Goal: Obtain resource: Obtain resource

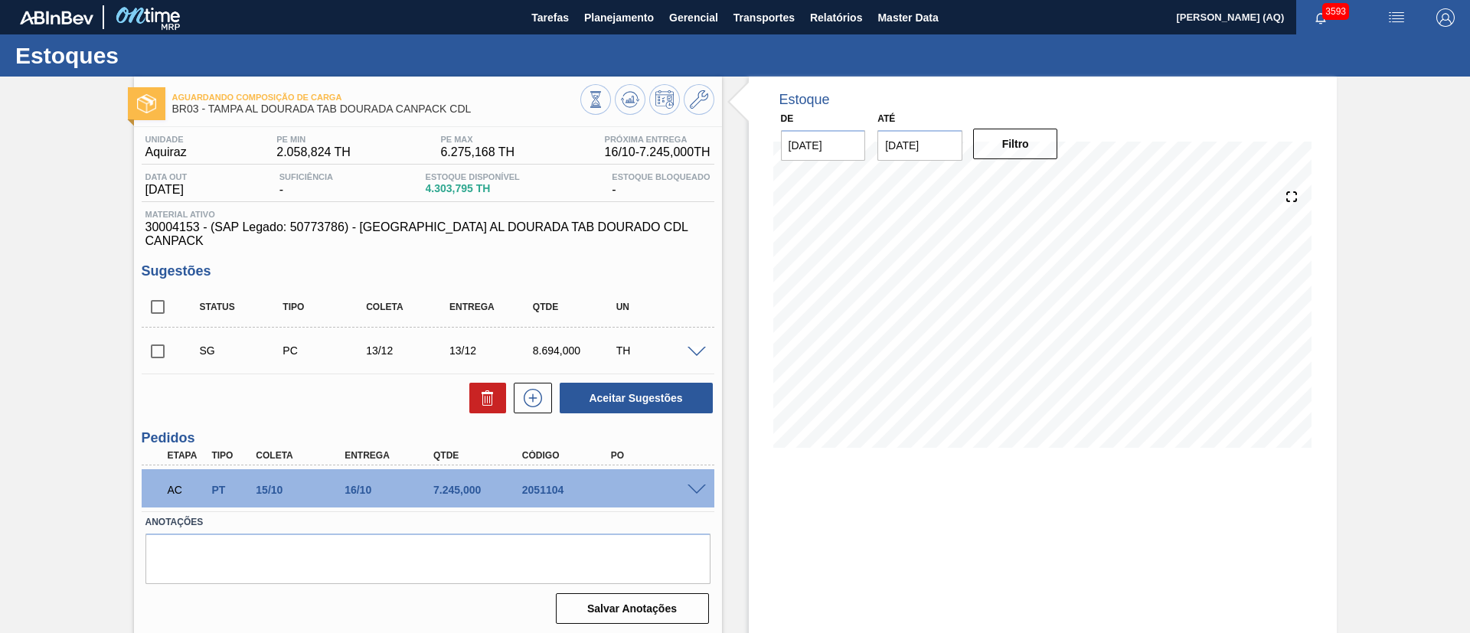
click at [1088, 283] on div "Aguardando Composição de Carga BR03 - [GEOGRAPHIC_DATA] AL DOURADA TAB DOURADA …" at bounding box center [735, 368] width 1470 height 582
click at [590, 18] on span "Planejamento" at bounding box center [619, 17] width 70 height 18
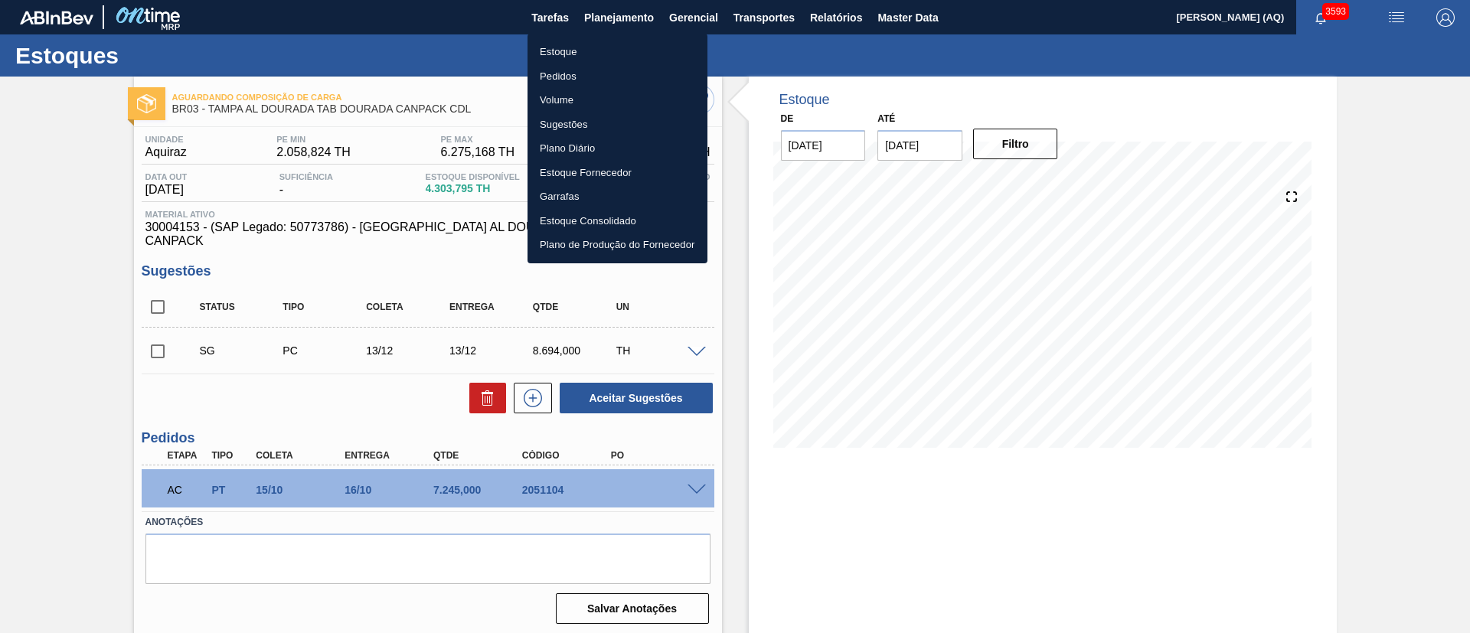
click at [567, 49] on li "Estoque" at bounding box center [618, 52] width 180 height 25
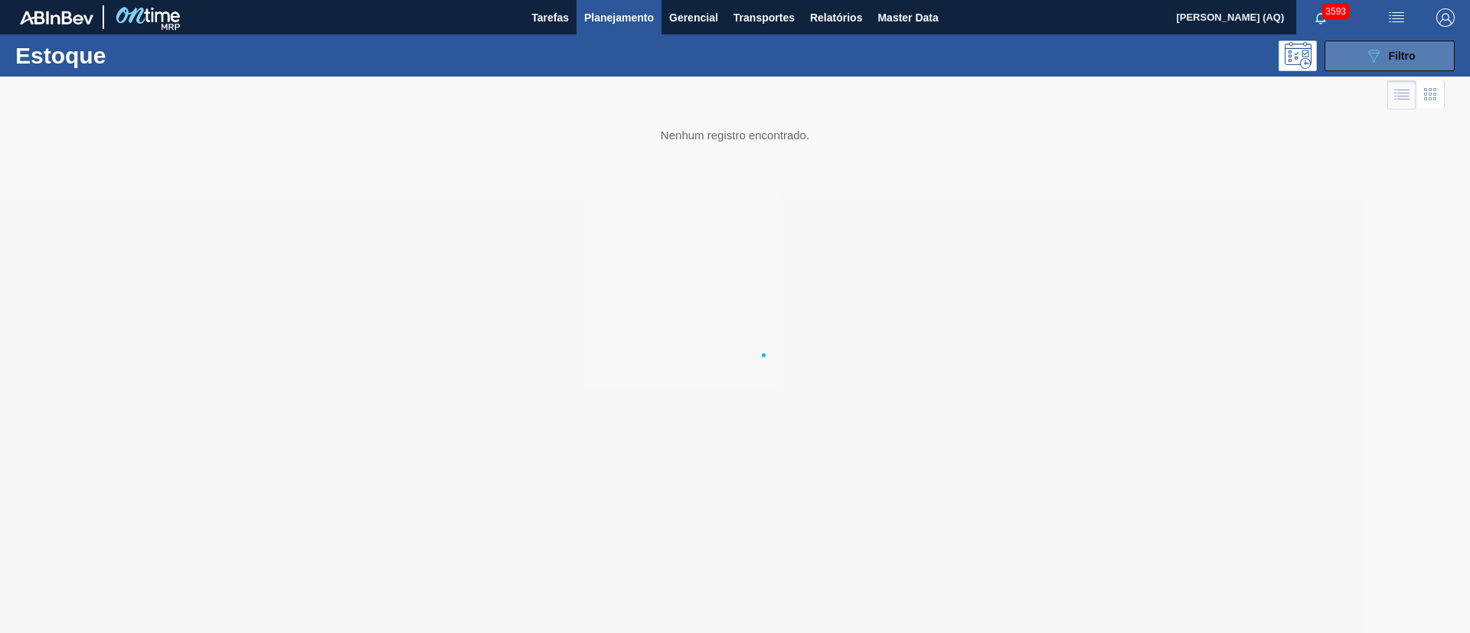
click at [1088, 61] on div "089F7B8B-B2A5-4AFE-B5C0-19BA573D28AC Filtro" at bounding box center [1390, 56] width 51 height 18
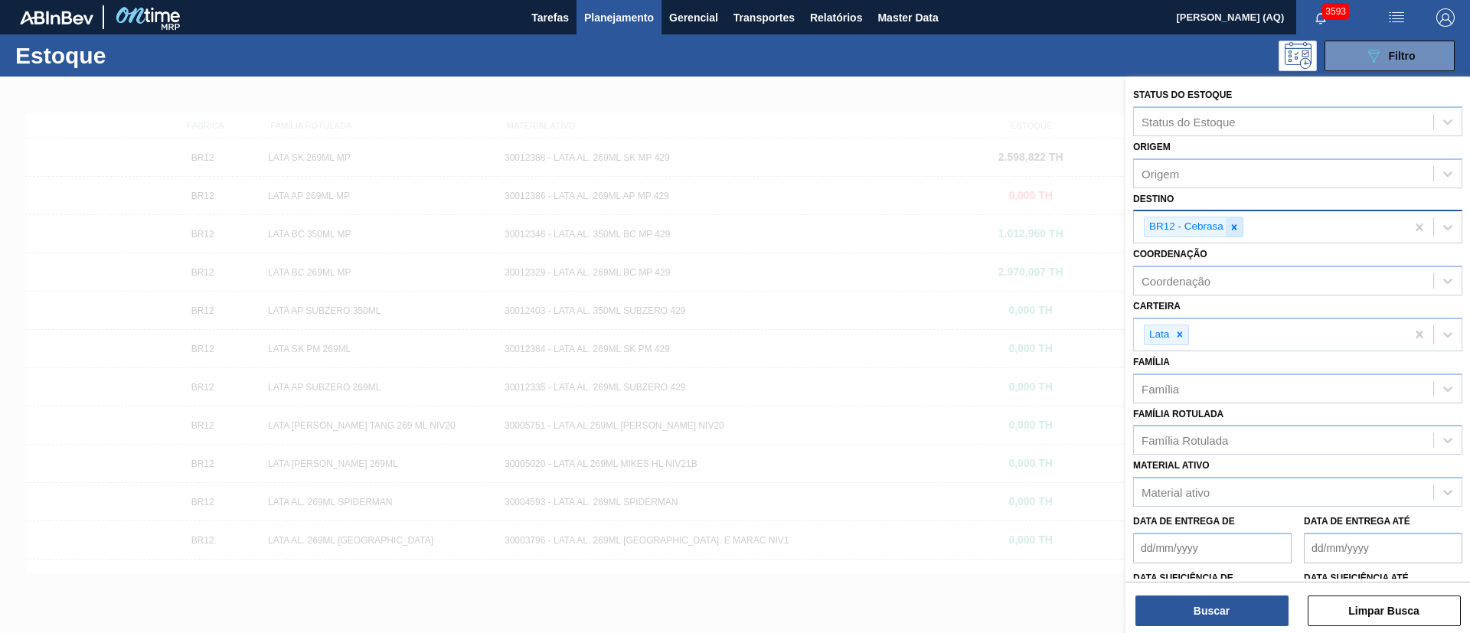
click at [1088, 228] on icon at bounding box center [1234, 227] width 11 height 11
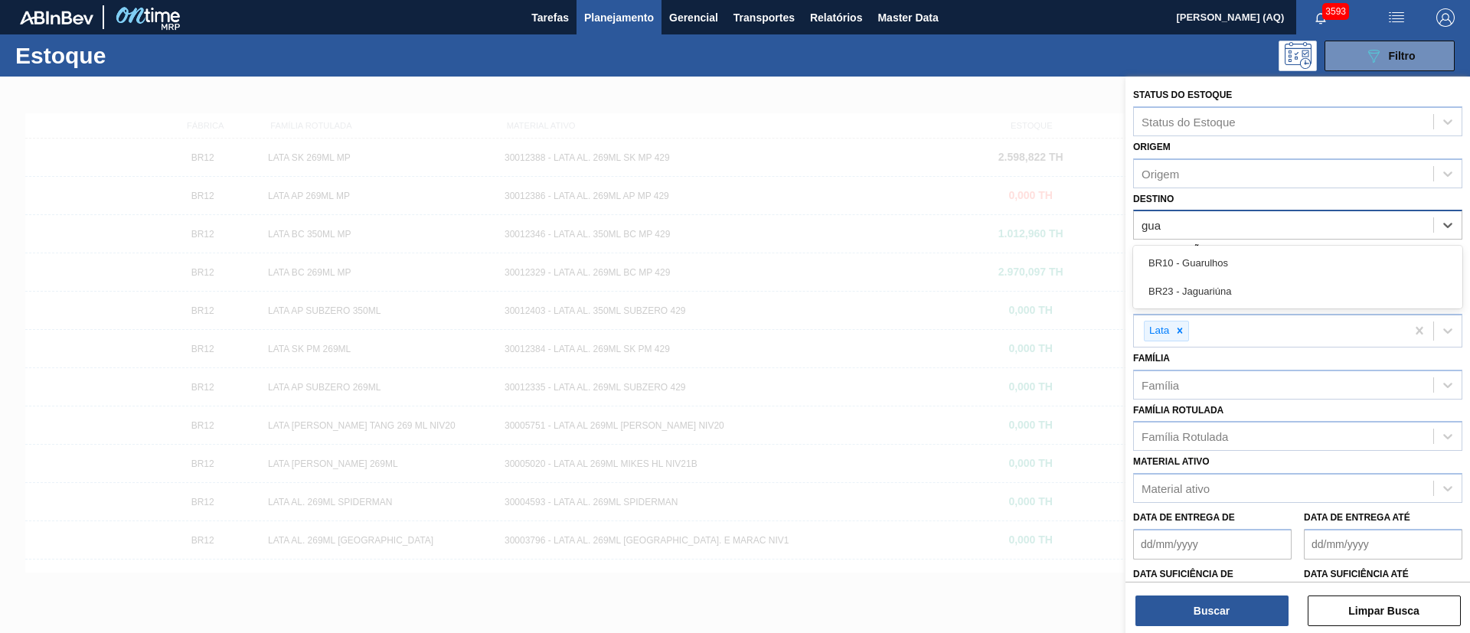
type input "guar"
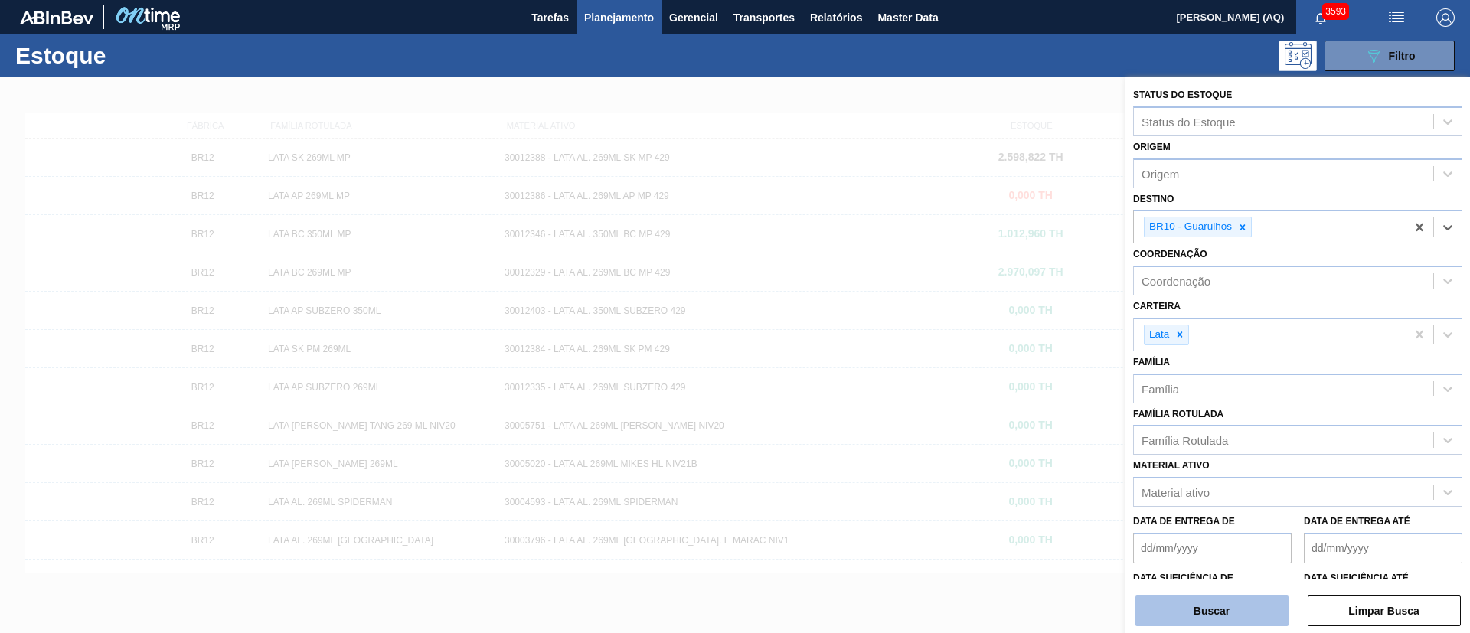
click at [1088, 468] on button "Buscar" at bounding box center [1212, 611] width 153 height 31
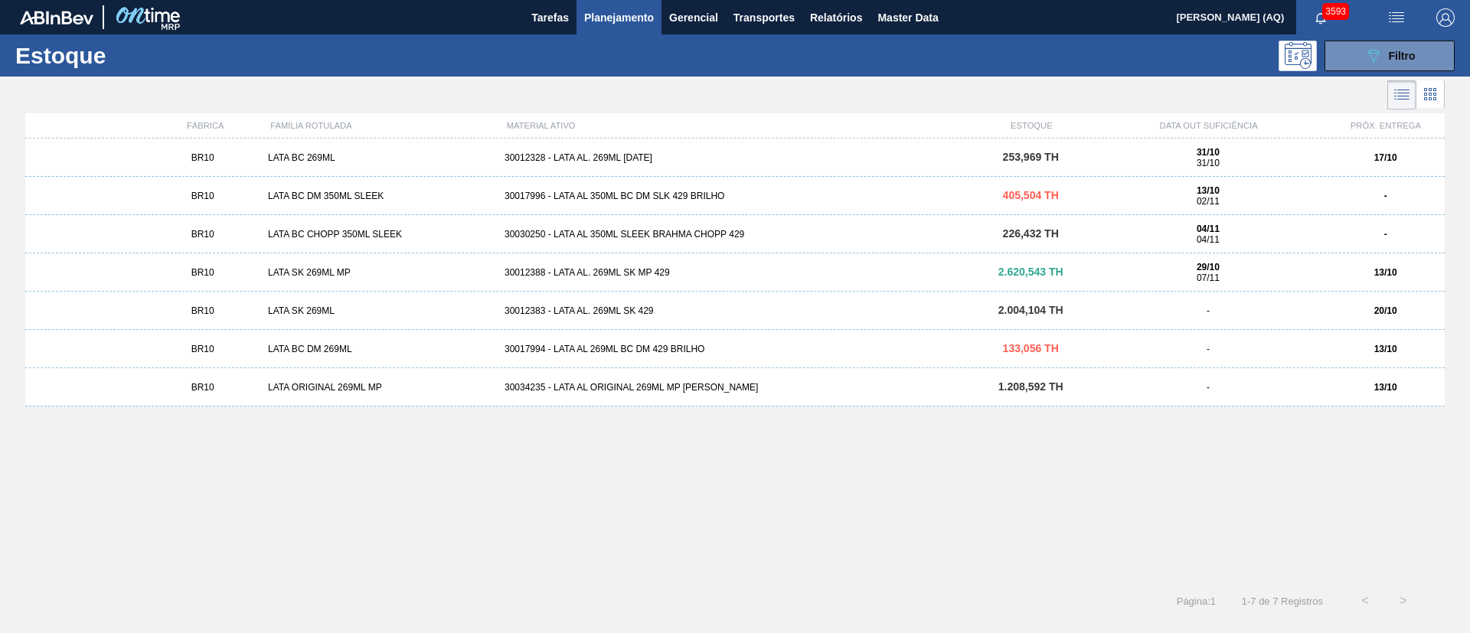
click at [758, 391] on div "30034235 - LATA AL ORIGINAL 269ML MP [PERSON_NAME]" at bounding box center [735, 387] width 473 height 11
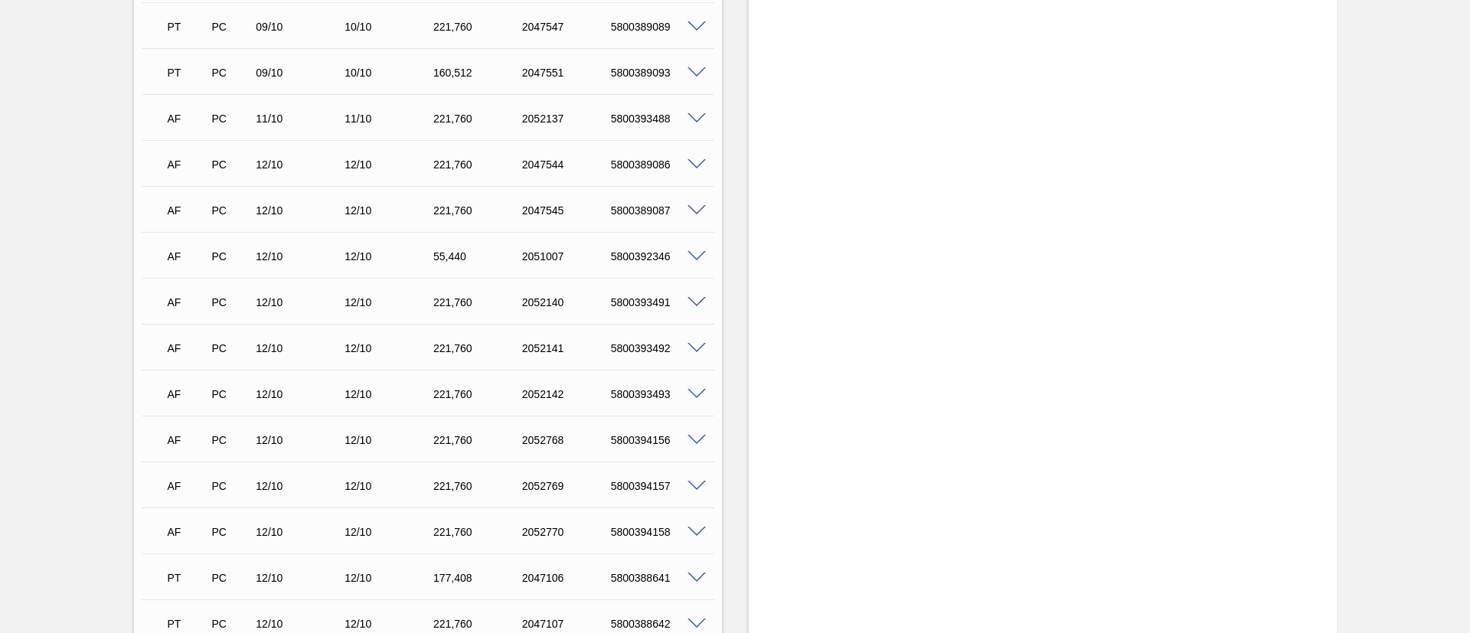
scroll to position [482, 0]
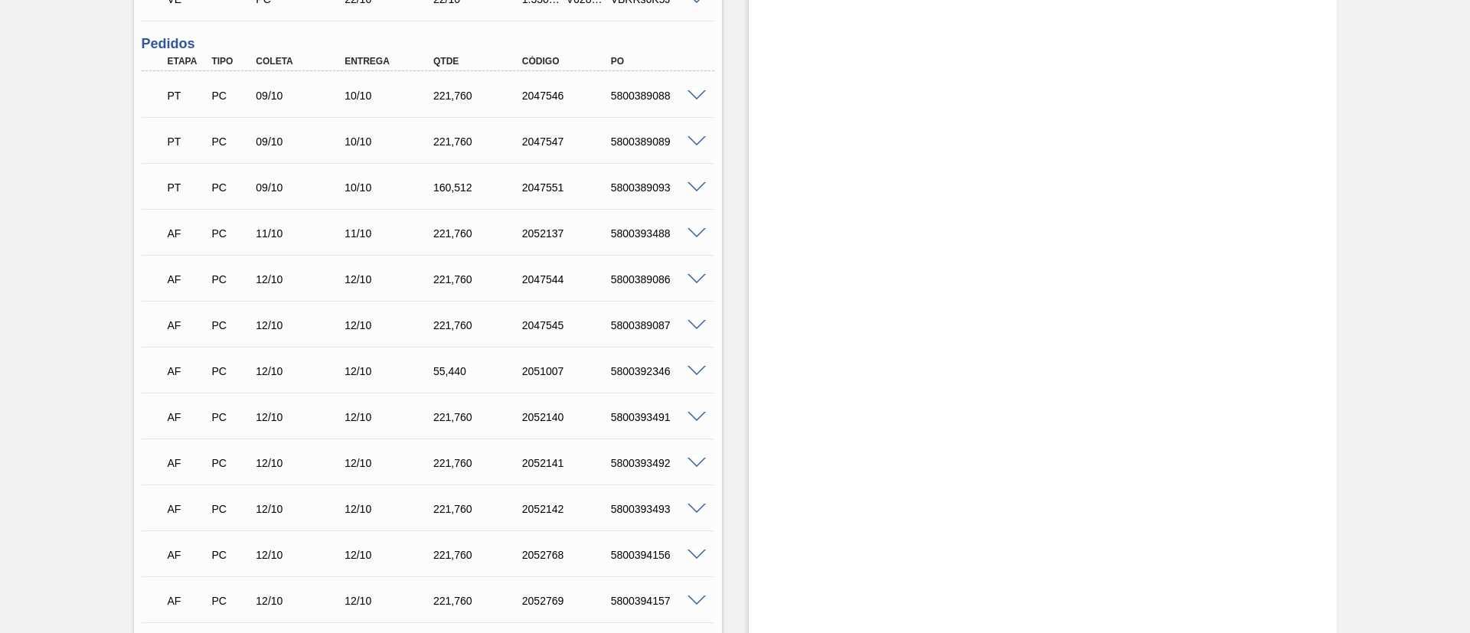
click at [693, 232] on span at bounding box center [697, 233] width 18 height 11
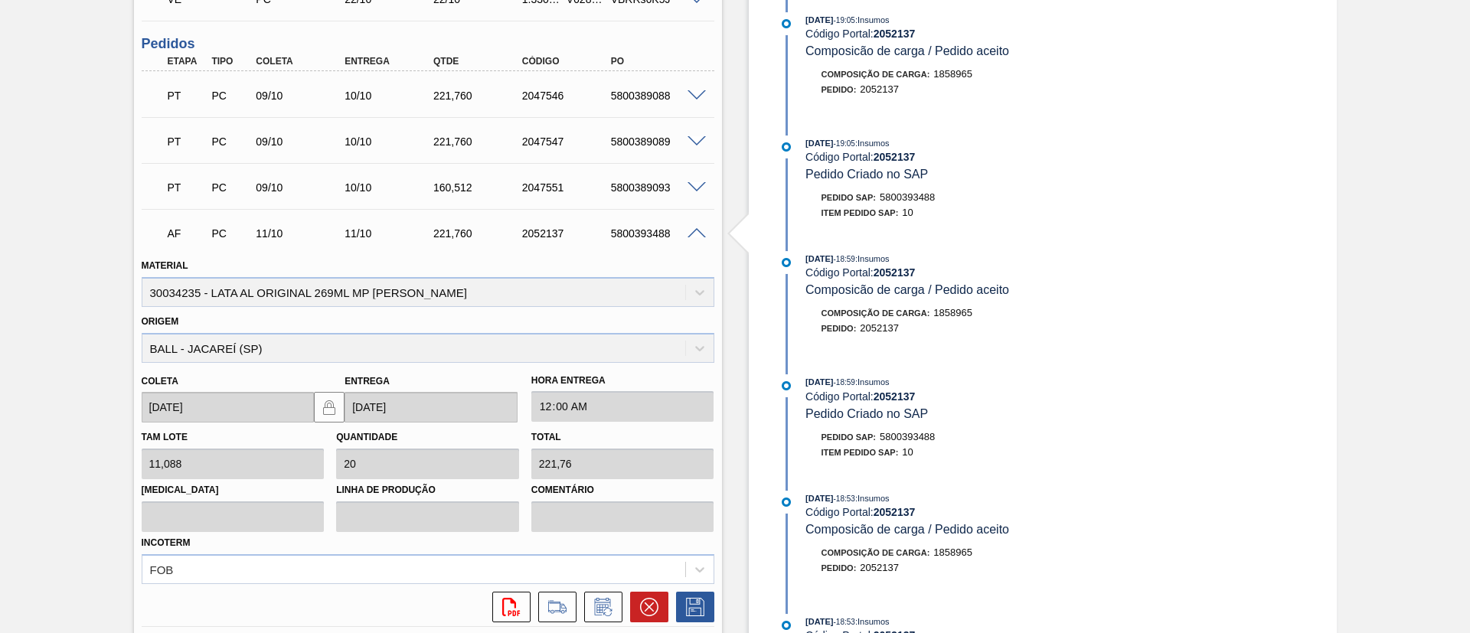
click at [693, 235] on span at bounding box center [697, 233] width 18 height 11
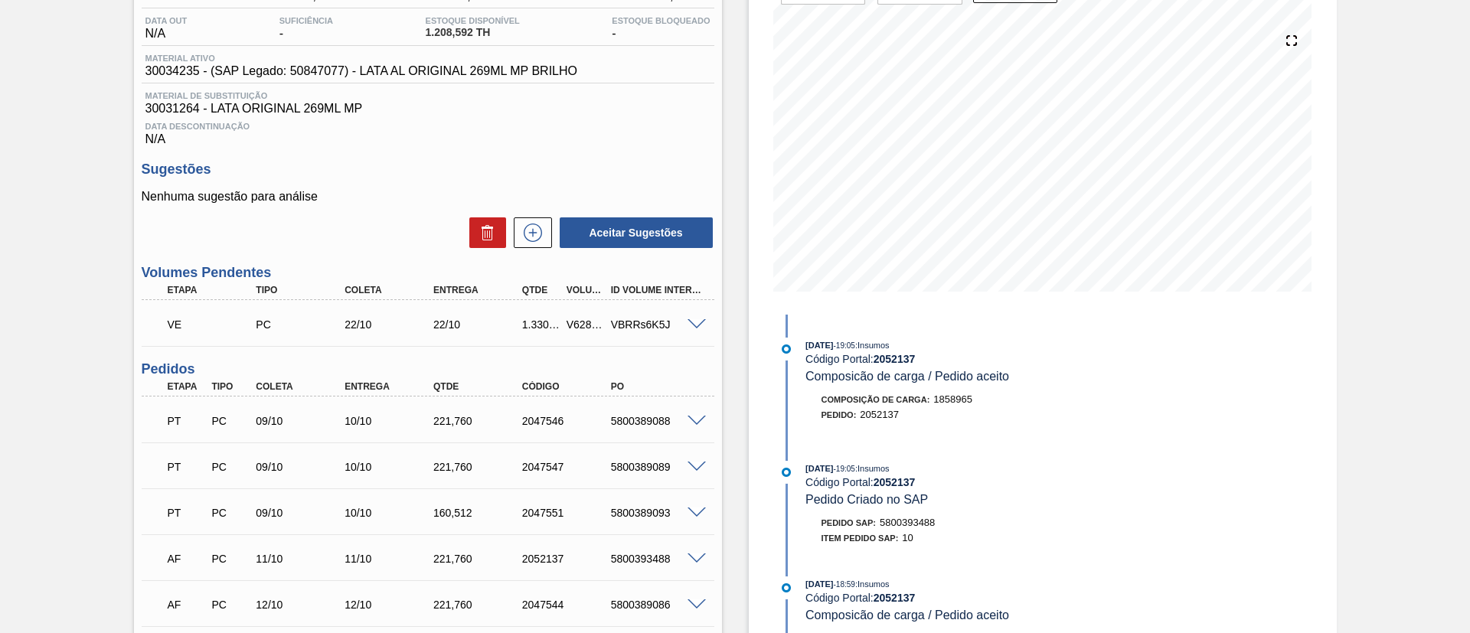
scroll to position [0, 0]
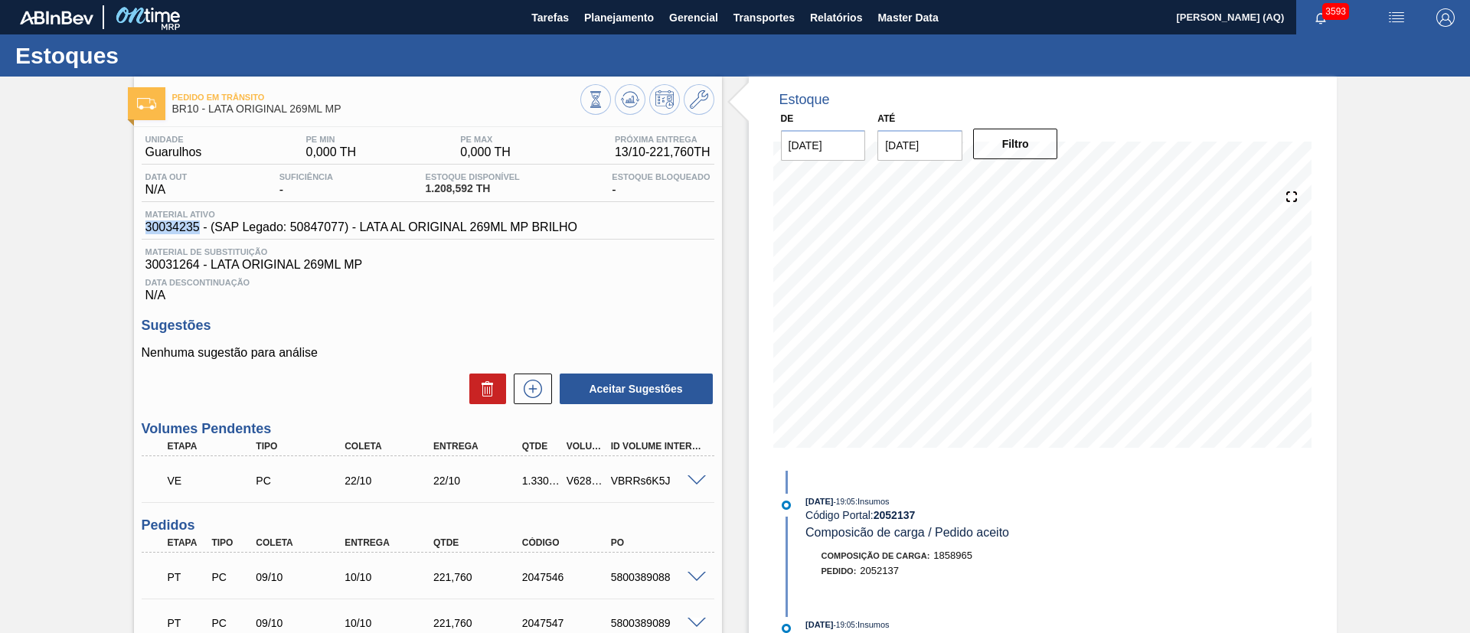
drag, startPoint x: 198, startPoint y: 229, endPoint x: 107, endPoint y: 229, distance: 90.4
copy span "30034235"
click at [819, 16] on span "Relatórios" at bounding box center [836, 17] width 52 height 18
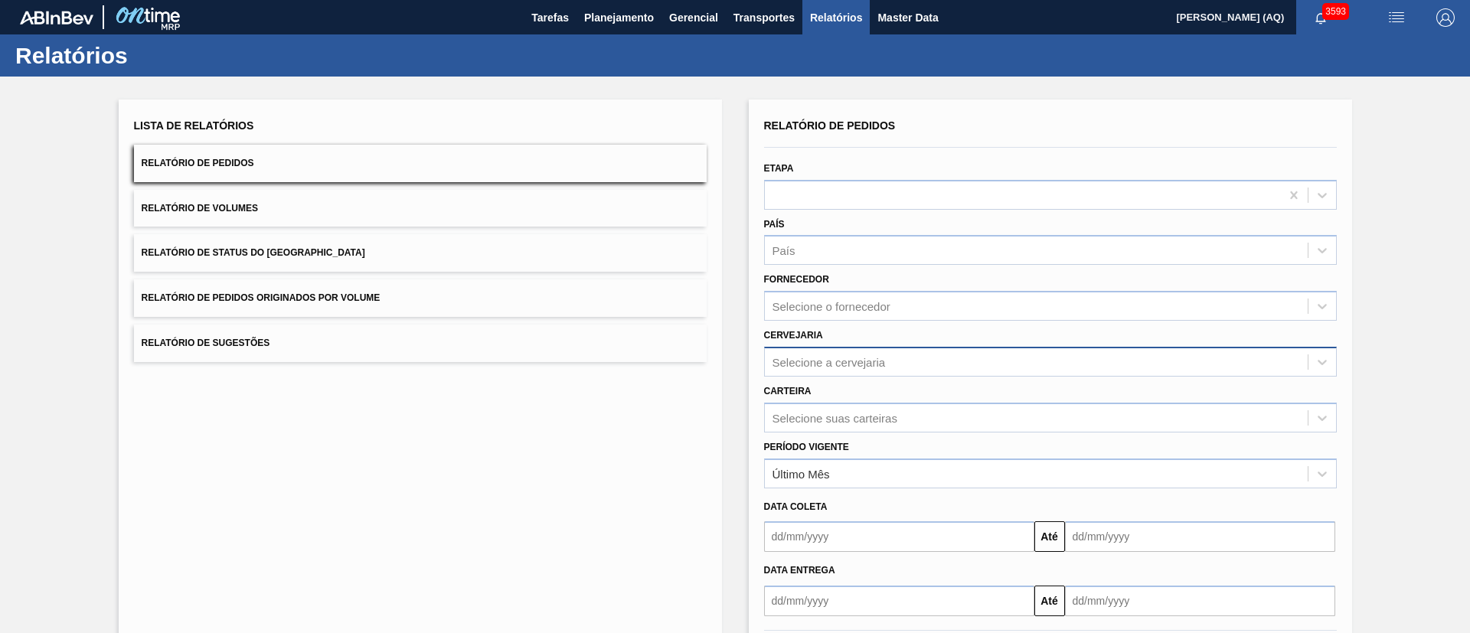
click at [898, 370] on div "Selecione a cervejaria" at bounding box center [1036, 362] width 543 height 22
type input "guar"
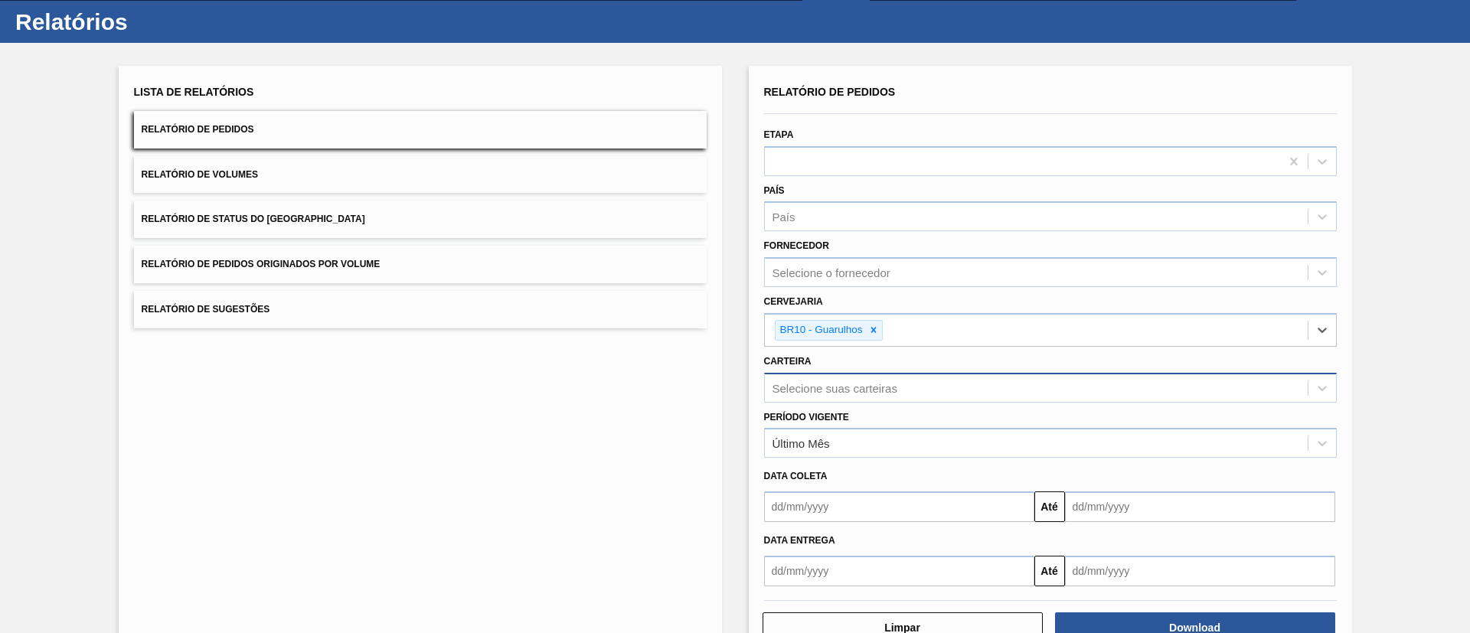
click at [869, 403] on div "Selecione suas carteiras" at bounding box center [1050, 388] width 573 height 30
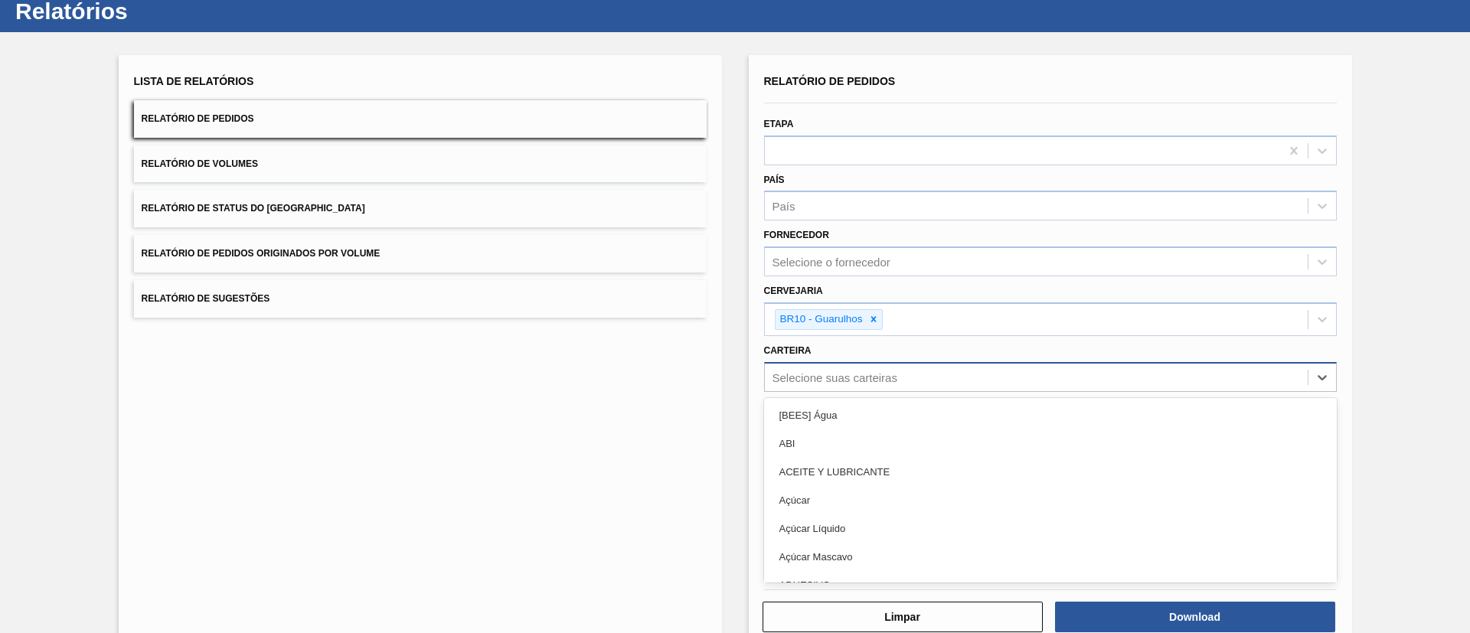
scroll to position [45, 0]
type input "lata"
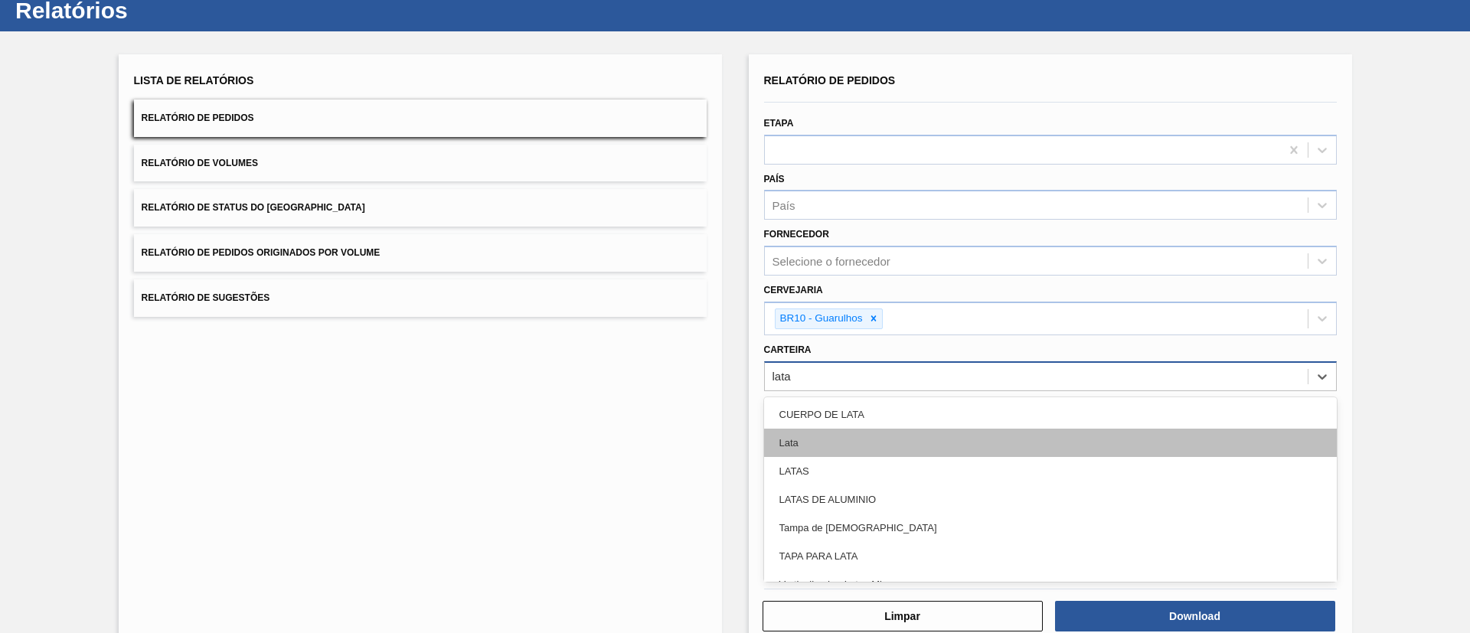
click at [873, 446] on div "Lata" at bounding box center [1050, 443] width 573 height 28
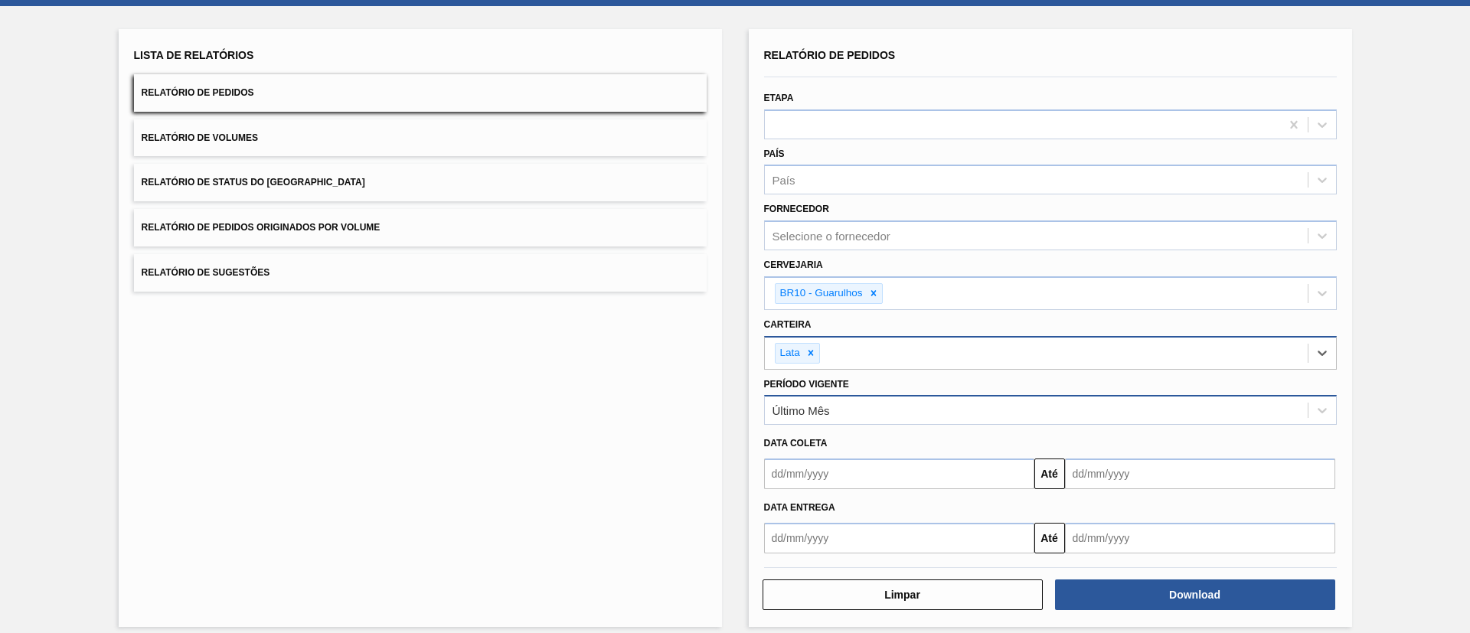
scroll to position [83, 0]
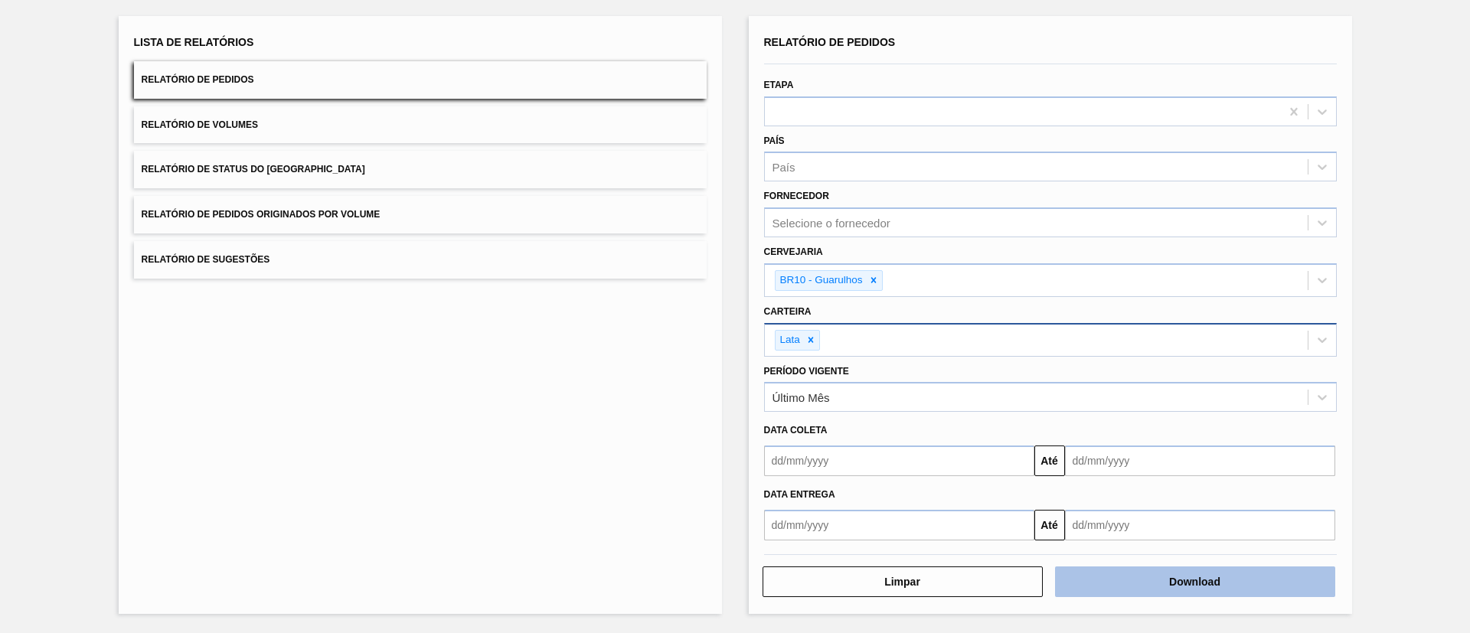
click at [1088, 468] on button "Download" at bounding box center [1195, 582] width 280 height 31
